Goal: Information Seeking & Learning: Learn about a topic

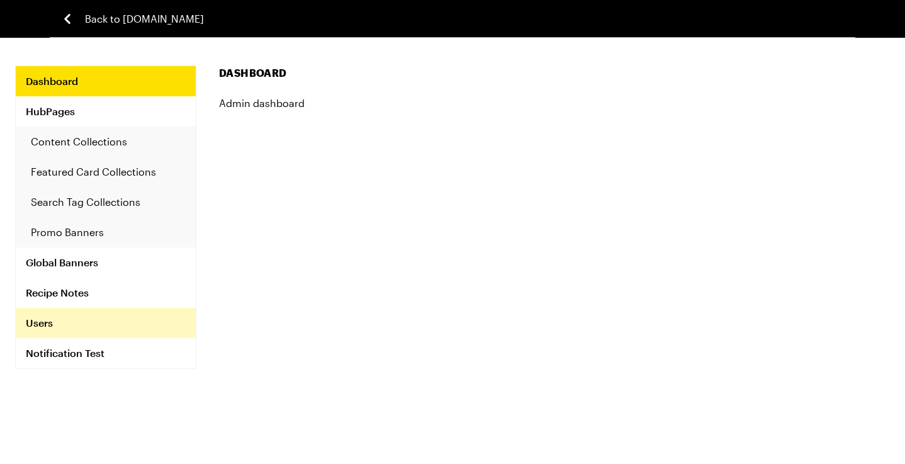
click at [54, 324] on link "Users" at bounding box center [106, 323] width 180 height 30
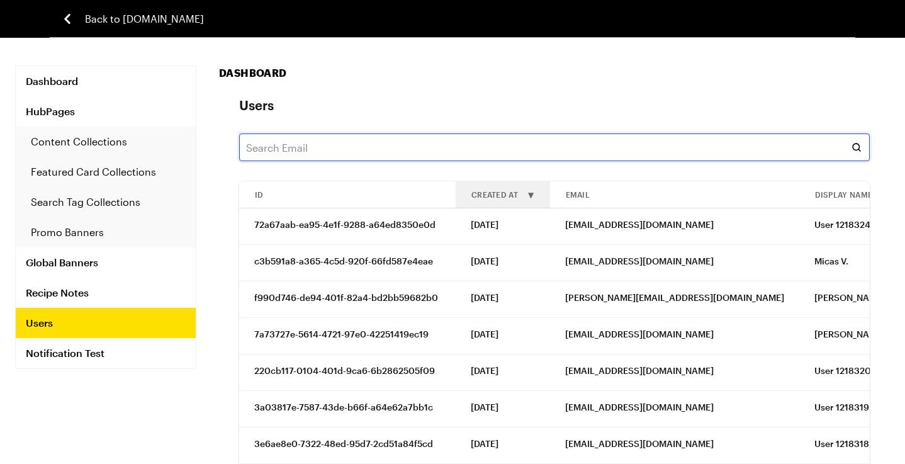
click at [341, 149] on input "text" at bounding box center [554, 147] width 631 height 28
paste input "[PERSON_NAME][EMAIL_ADDRESS][PERSON_NAME][DOMAIN_NAME]"
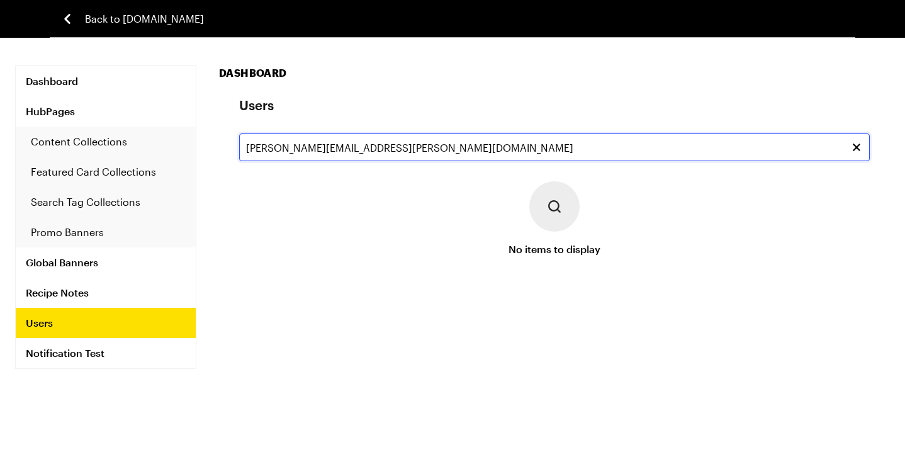
click at [290, 151] on input "[PERSON_NAME][EMAIL_ADDRESS][PERSON_NAME][DOMAIN_NAME]" at bounding box center [554, 147] width 631 height 28
paste input "garnik2002"
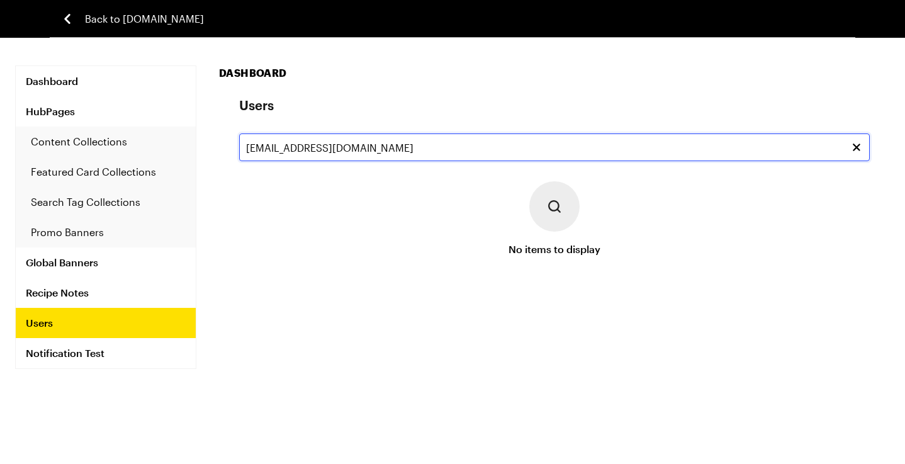
click at [271, 140] on input "[EMAIL_ADDRESS][DOMAIN_NAME]" at bounding box center [554, 147] width 631 height 28
click at [271, 140] on input "garnik2002@icloud.com" at bounding box center [554, 147] width 631 height 28
paste input "auzomah3@gmail"
click at [324, 153] on input "auzomah3@gmail.com" at bounding box center [554, 147] width 631 height 28
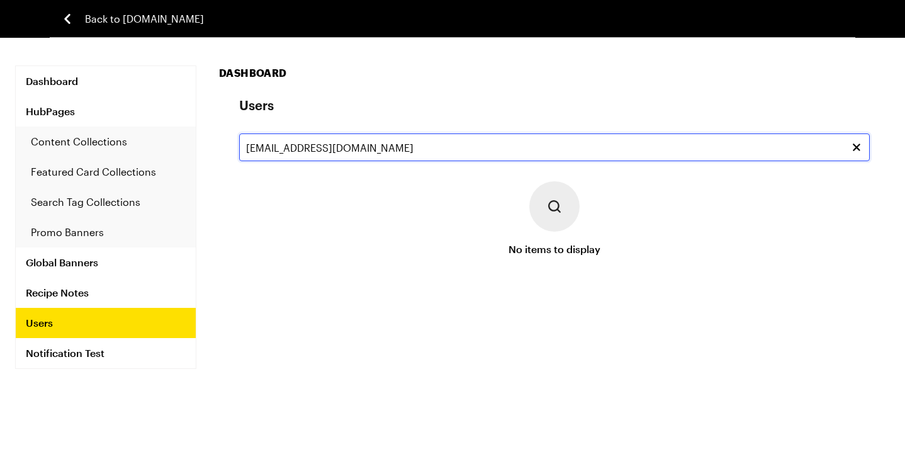
click at [324, 153] on input "auzomah3@gmail.com" at bounding box center [554, 147] width 631 height 28
paste input "cmcshea@santafe.edu"
type input "cmcshea@santafe.edu"
click at [113, 15] on span "Back to Tastemade.com" at bounding box center [144, 18] width 119 height 15
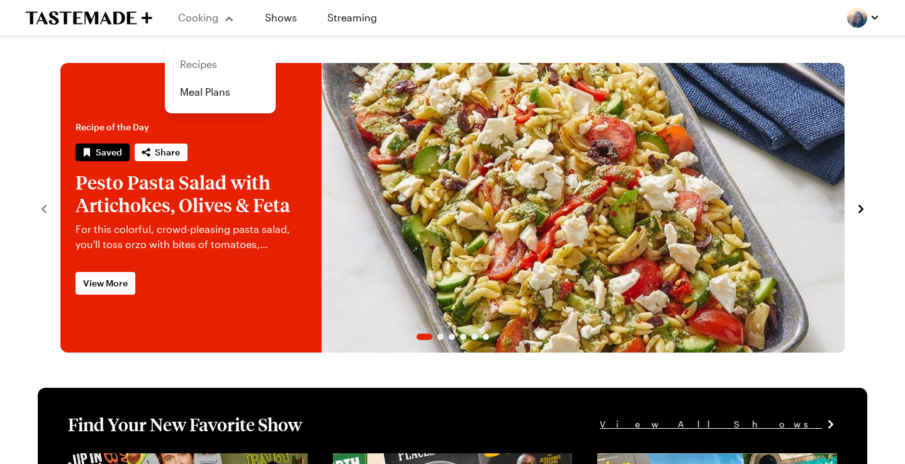
click at [198, 68] on link "Recipes" at bounding box center [221, 64] width 96 height 28
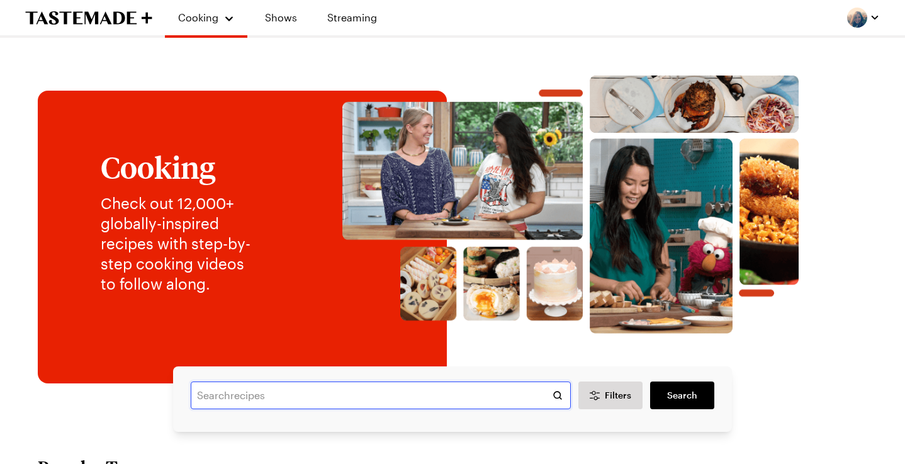
click at [250, 395] on input "text" at bounding box center [381, 396] width 380 height 28
paste input "Ribeye Steak"
type input "Ribeye Steak"
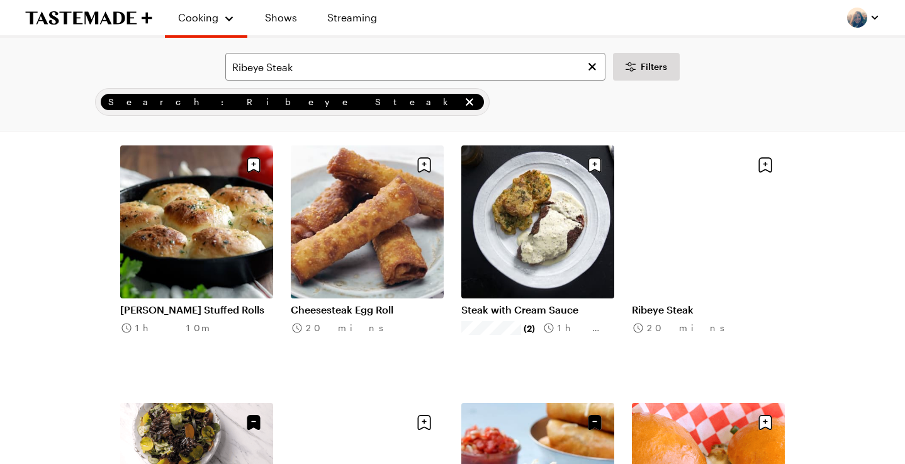
scroll to position [864, 0]
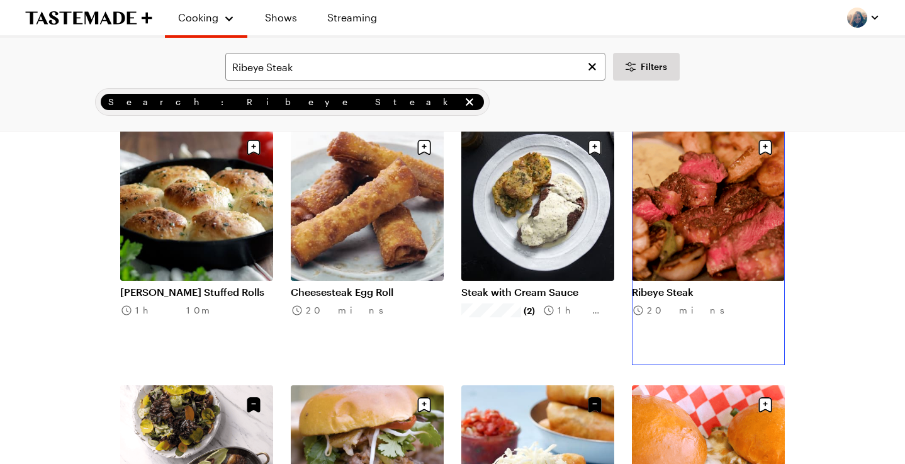
click at [711, 286] on link "Ribeye Steak" at bounding box center [708, 292] width 153 height 13
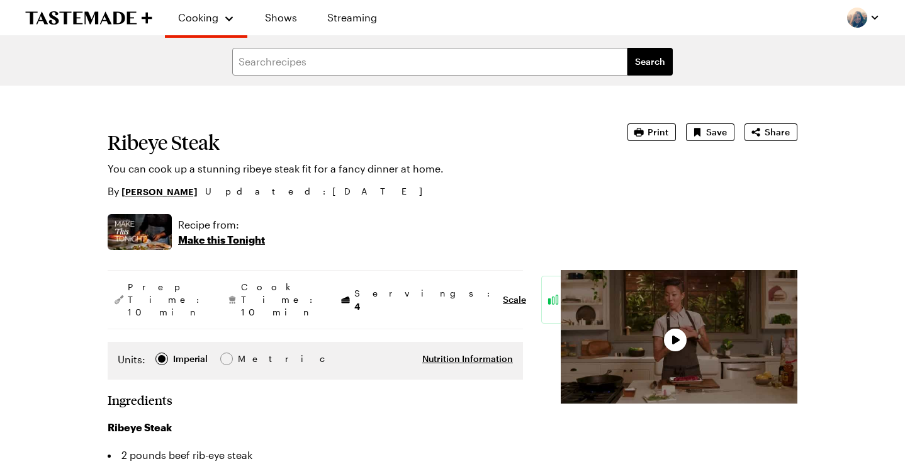
type textarea "x"
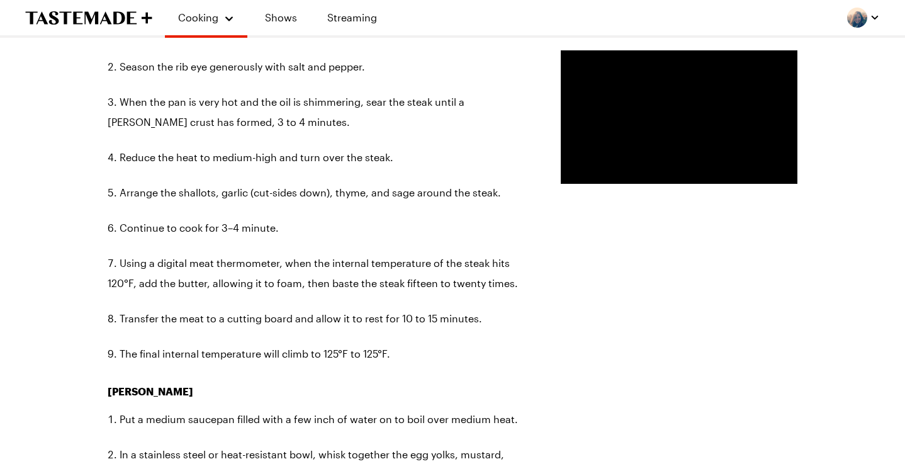
scroll to position [923, 0]
click at [200, 68] on link "Recipes" at bounding box center [221, 67] width 96 height 28
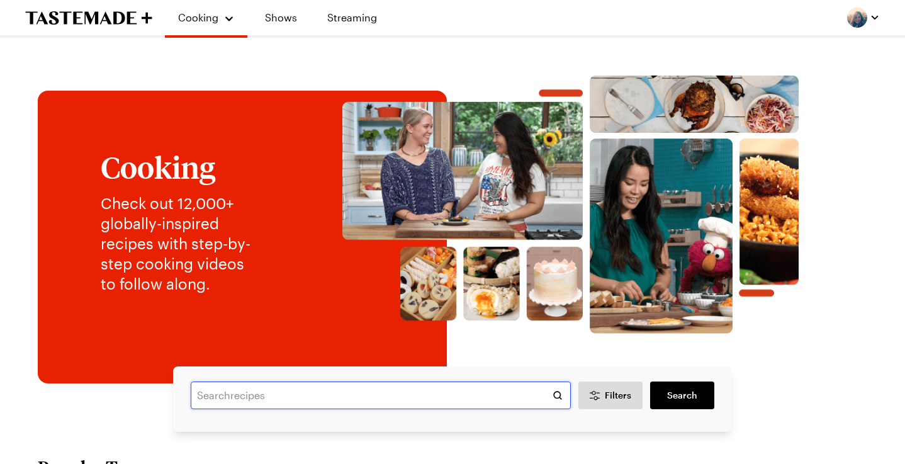
click at [230, 402] on input "text" at bounding box center [381, 396] width 380 height 28
paste input "chocolate chip cookie"
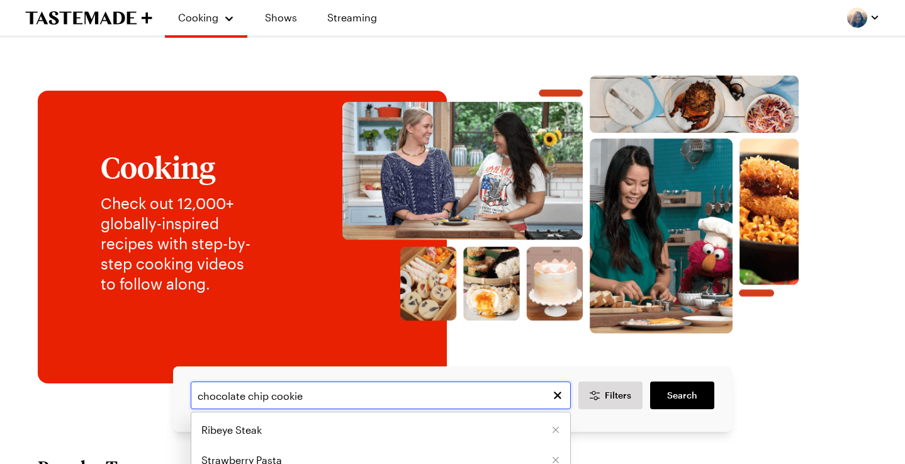
type input "chocolate chip cookie"
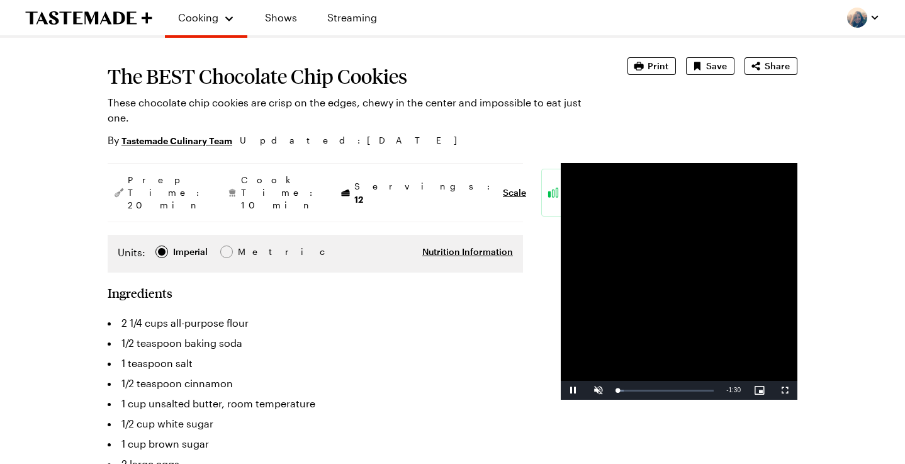
type textarea "x"
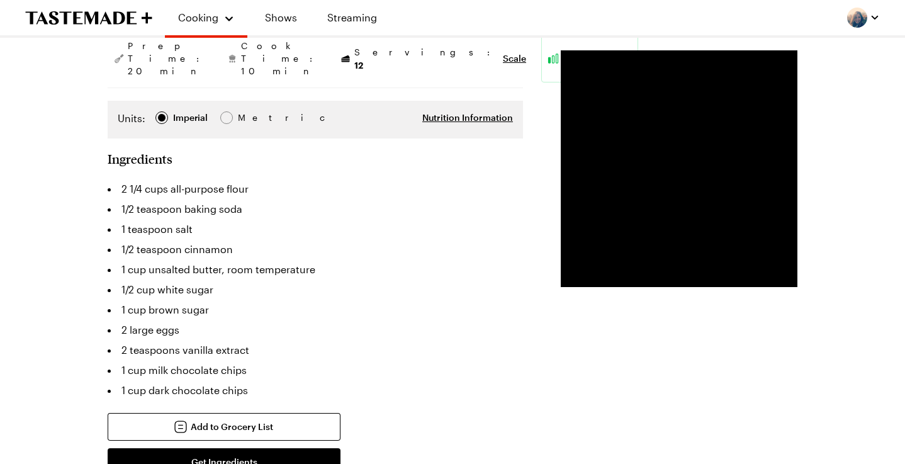
scroll to position [229, 0]
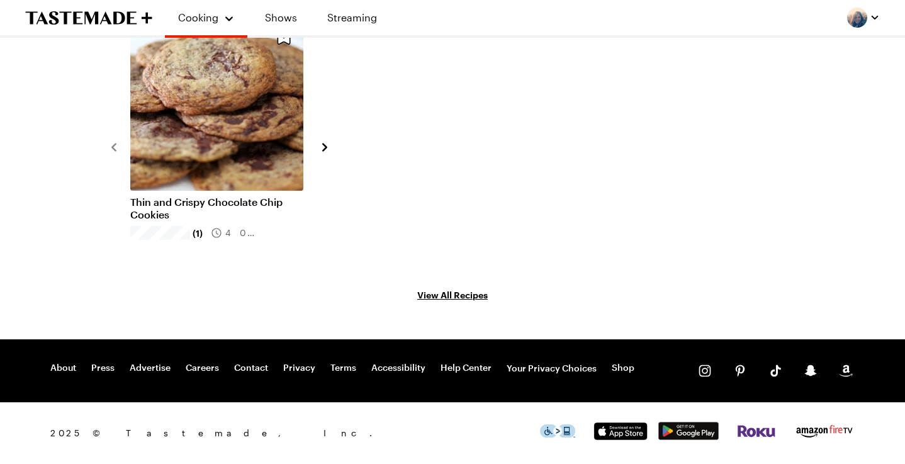
scroll to position [2070, 0]
click at [251, 196] on link "Thin and Crispy Chocolate Chip Cookies" at bounding box center [216, 208] width 173 height 25
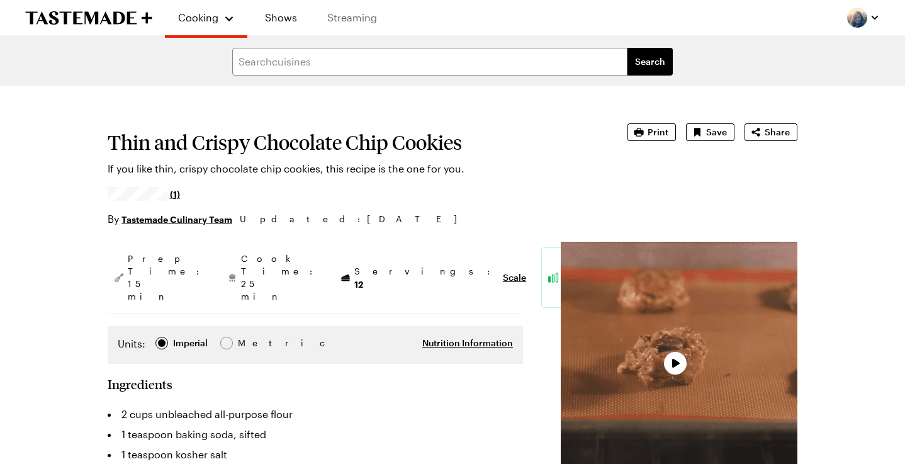
type textarea "x"
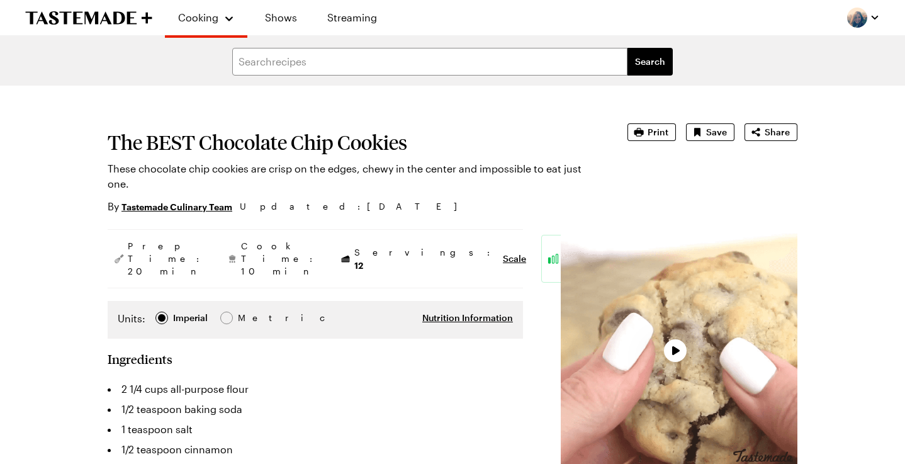
type textarea "x"
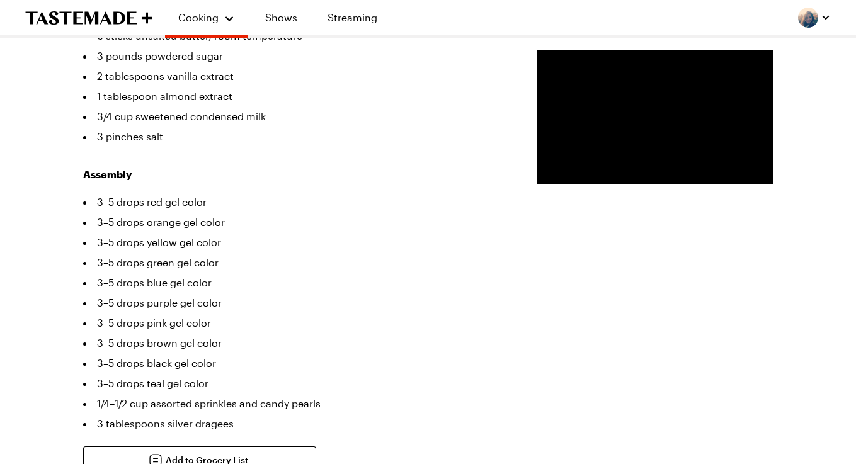
scroll to position [694, 0]
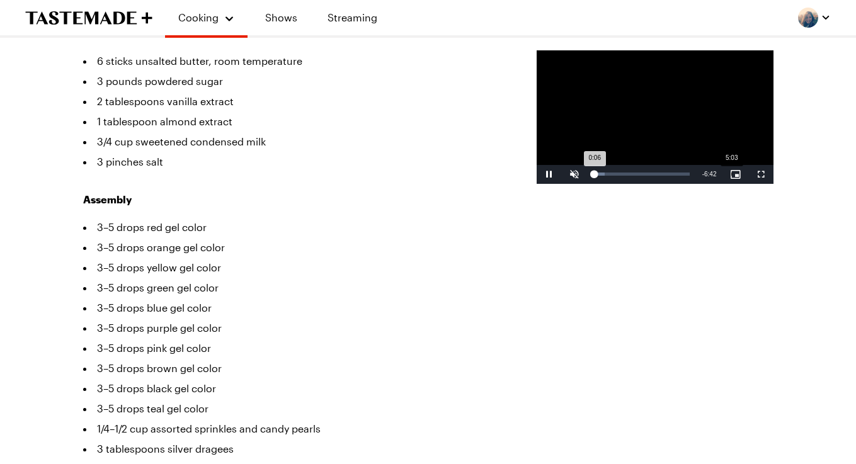
click at [641, 184] on div "Loaded : 12.27% 5:03 0:06" at bounding box center [641, 174] width 109 height 19
click at [657, 184] on div "Loaded : 80.74% 5:36 5:04" at bounding box center [641, 174] width 109 height 19
click at [671, 176] on div "Loaded : 85.59% 5:58 5:38" at bounding box center [641, 174] width 96 height 3
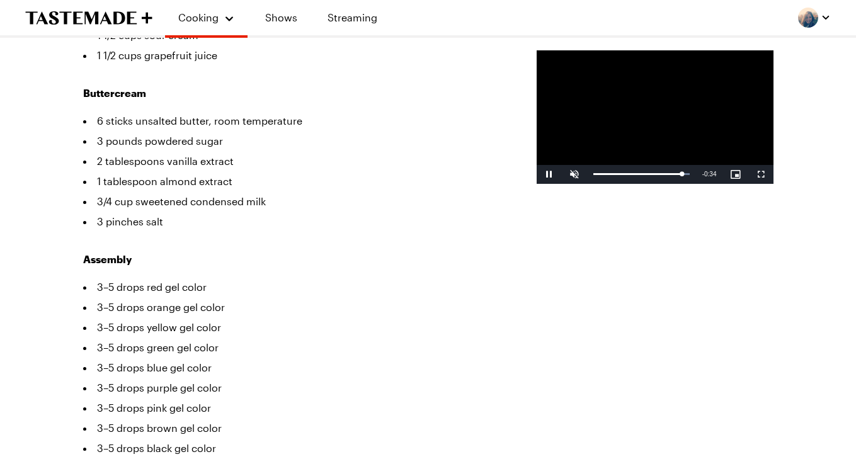
scroll to position [636, 0]
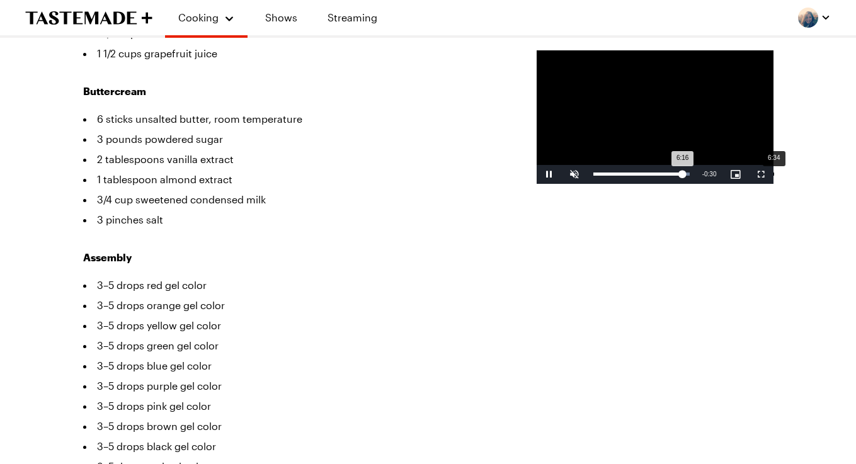
click at [683, 176] on div "Loaded : 100.00% 6:34 6:16" at bounding box center [641, 174] width 96 height 3
click at [666, 176] on div "6:34" at bounding box center [640, 174] width 94 height 3
click at [651, 176] on div "Loaded : 100.00% 5:25 5:57" at bounding box center [641, 174] width 96 height 3
click at [728, 176] on div "4:54" at bounding box center [728, 174] width 1 height 3
click at [626, 176] on div "Loaded : 88.58% 4:28 4:28" at bounding box center [641, 174] width 96 height 3
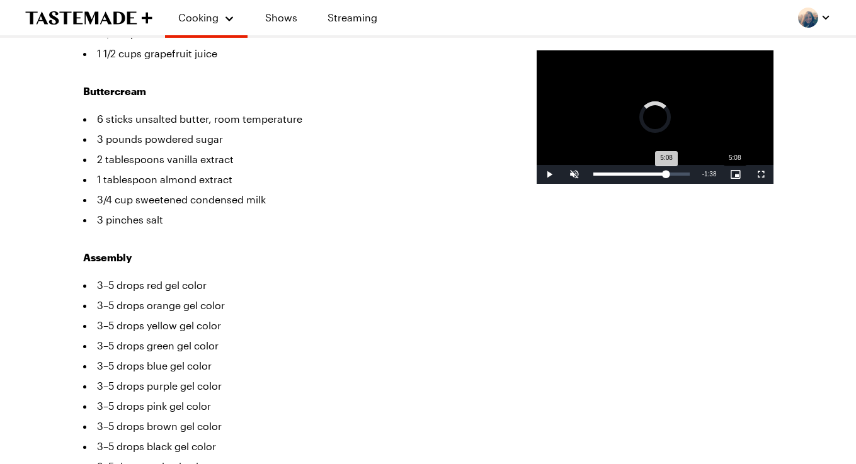
click at [644, 176] on div "Loaded : 0.00% 5:08 5:08" at bounding box center [641, 174] width 96 height 3
click at [742, 176] on div "5:26" at bounding box center [742, 174] width 1 height 3
click at [665, 176] on div "Loaded : 95.96% 5:52 5:26" at bounding box center [641, 174] width 96 height 3
click at [562, 174] on span "Video Player" at bounding box center [574, 174] width 25 height 0
click at [761, 174] on span "Video Player" at bounding box center [760, 174] width 25 height 0
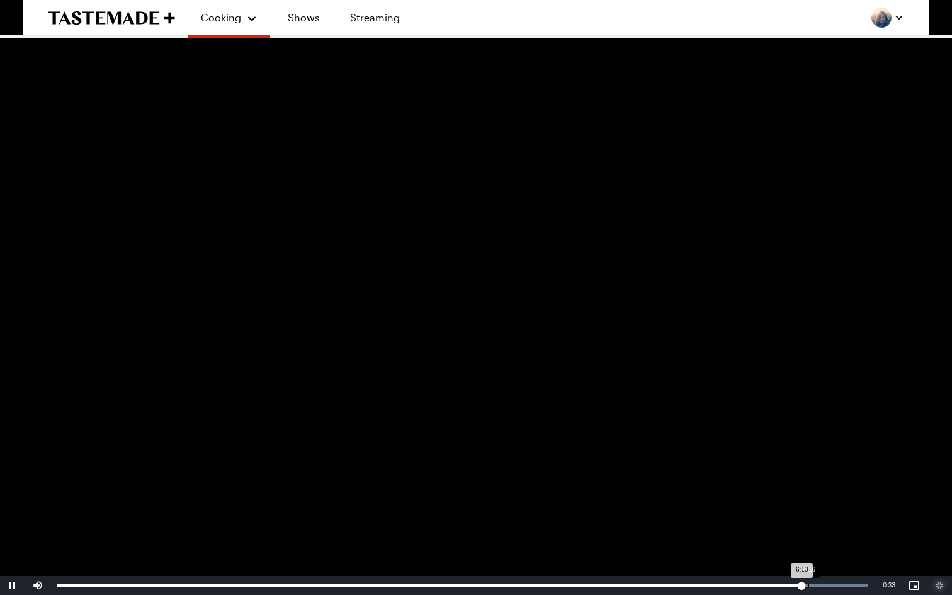
click at [808, 463] on div "6:16" at bounding box center [808, 585] width 1 height 3
click at [815, 463] on div "Loaded : 100.00% 6:19 6:17" at bounding box center [463, 585] width 812 height 3
click at [795, 463] on div "6:09" at bounding box center [795, 585] width 1 height 3
click at [776, 463] on div "Loaded : 100.00% 6:01 6:10" at bounding box center [463, 585] width 812 height 3
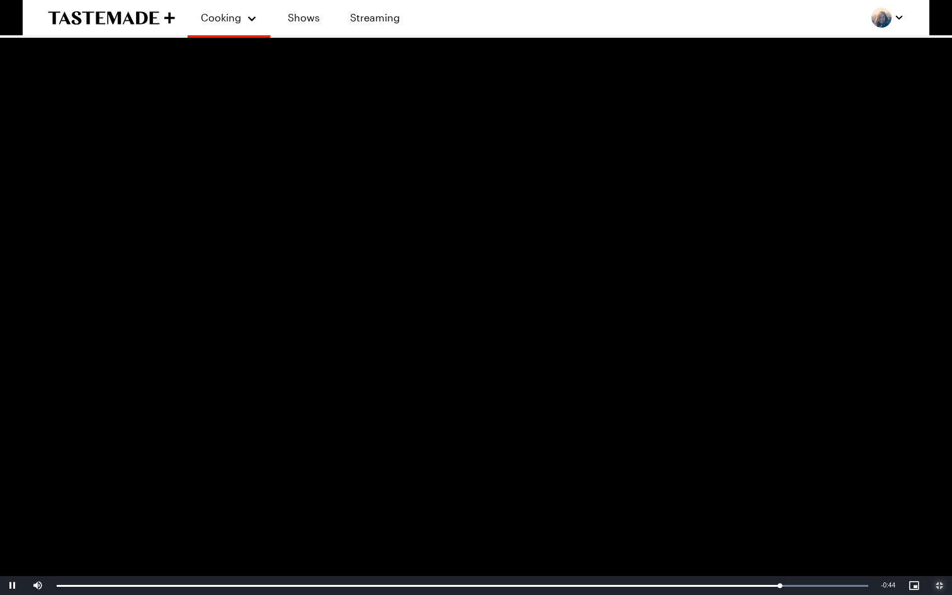
type textarea "x"
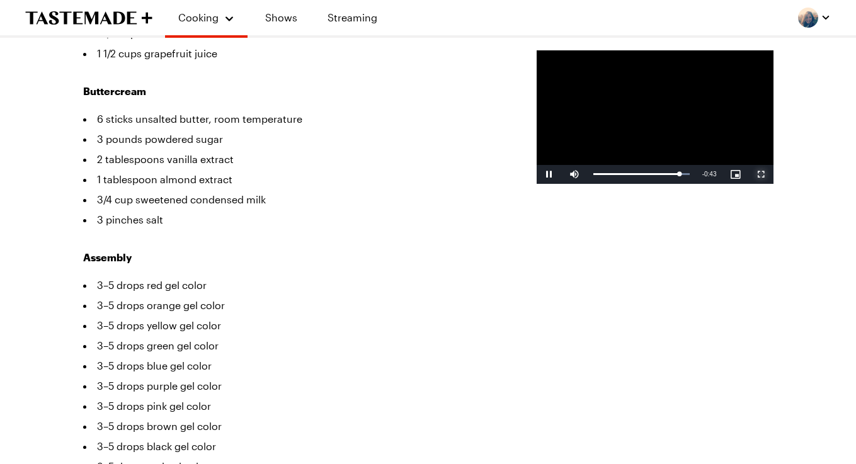
scroll to position [651, 0]
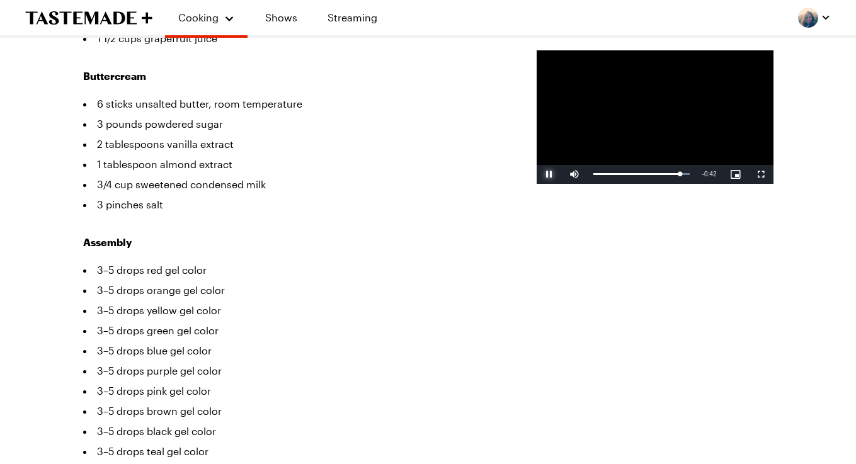
click at [536, 174] on span "Video Player" at bounding box center [548, 174] width 25 height 0
